Goal: Information Seeking & Learning: Learn about a topic

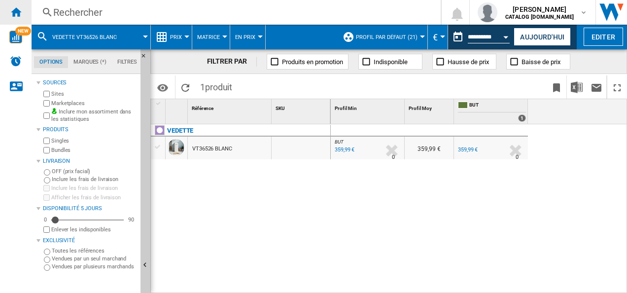
click at [23, 17] on div "Accueil" at bounding box center [16, 12] width 32 height 25
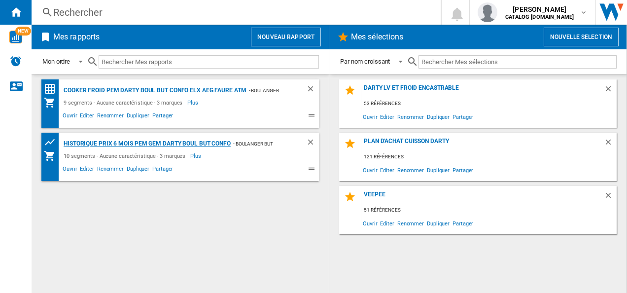
click at [164, 141] on div "Historique prix 6 mois PEM GEM Darty boul but confo" at bounding box center [146, 143] width 170 height 12
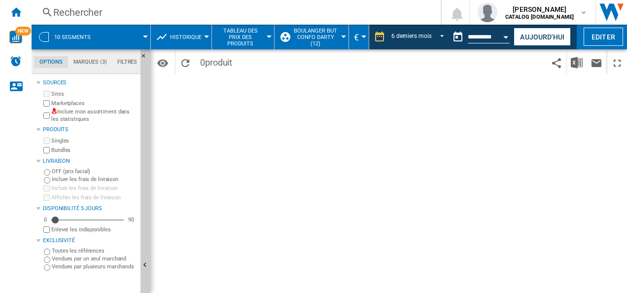
drag, startPoint x: 176, startPoint y: 20, endPoint x: 183, endPoint y: 13, distance: 10.1
click at [176, 20] on div "Rechercher Rechercher 0 fabien chague CATALOG ELECTROLUX.FR CATALOG ELECTROLUX.…" at bounding box center [329, 12] width 595 height 25
click at [180, 12] on div "Rechercher" at bounding box center [234, 12] width 362 height 14
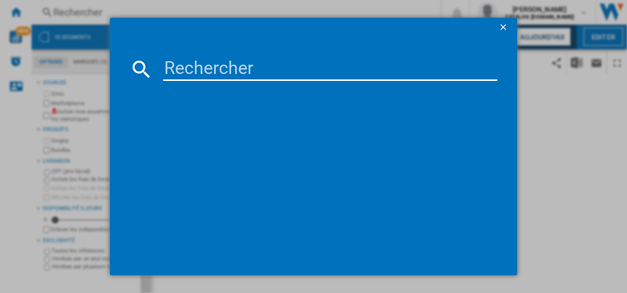
drag, startPoint x: 267, startPoint y: 56, endPoint x: 257, endPoint y: 69, distance: 16.6
click at [267, 56] on md-dialog-content at bounding box center [314, 156] width 408 height 238
click at [247, 72] on input at bounding box center [330, 69] width 335 height 24
paste input "CIV63340BK"
type input "CIV63340BK"
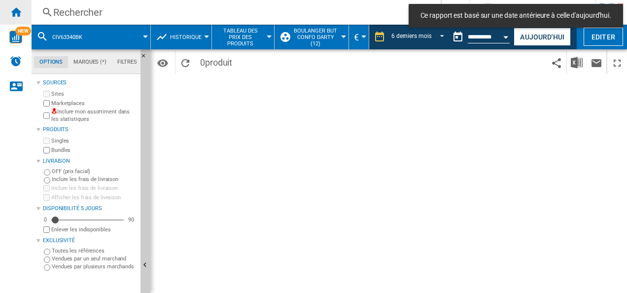
click at [6, 7] on div "Accueil" at bounding box center [16, 12] width 32 height 25
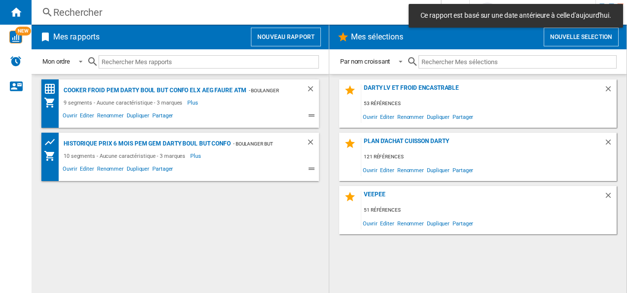
click at [153, 32] on span "Mes rapports" at bounding box center [148, 37] width 195 height 19
click at [166, 16] on div "Rechercher" at bounding box center [234, 12] width 362 height 14
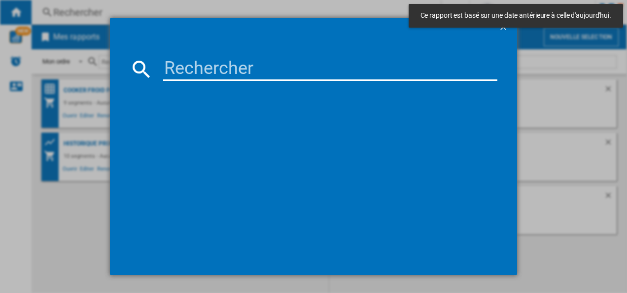
click at [235, 80] on input at bounding box center [330, 69] width 335 height 24
click at [237, 73] on input at bounding box center [330, 69] width 335 height 24
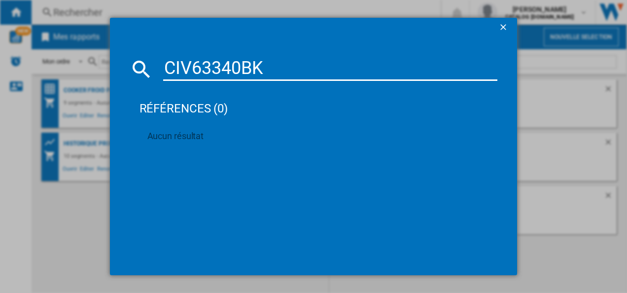
type input "CIV63340BK"
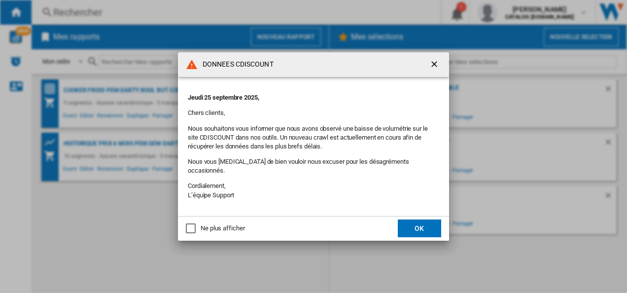
click at [413, 232] on button "OK" at bounding box center [419, 228] width 43 height 18
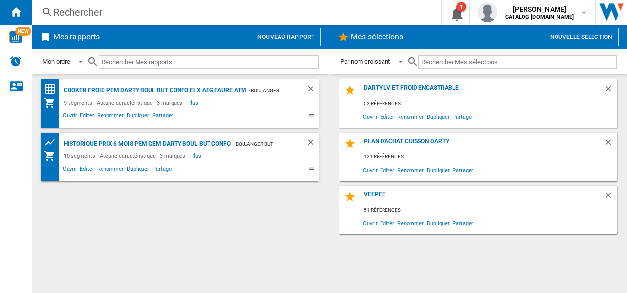
click at [81, 0] on div "Rechercher Rechercher 0 1 [PERSON_NAME] CATALOG [DOMAIN_NAME] CATALOG [DOMAIN_N…" at bounding box center [329, 12] width 595 height 25
click at [108, 16] on div "Rechercher" at bounding box center [234, 12] width 362 height 14
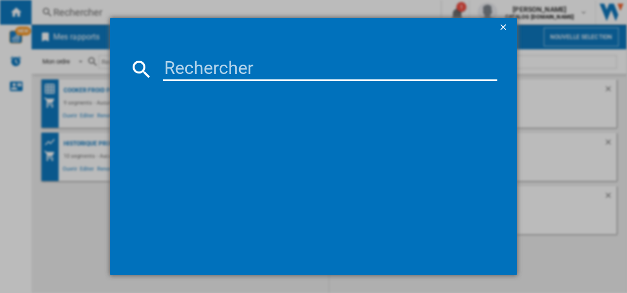
click at [241, 77] on input at bounding box center [330, 69] width 335 height 24
paste input "TI321B"
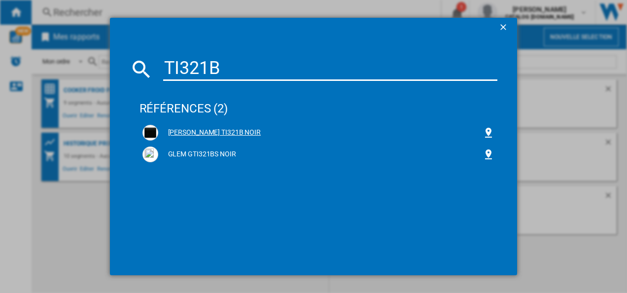
type input "TI321B"
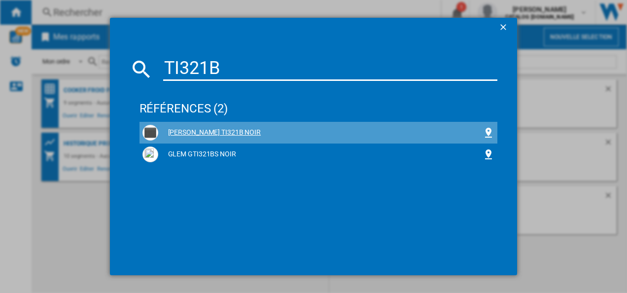
click at [214, 133] on div "[PERSON_NAME] TI321B NOIR" at bounding box center [320, 133] width 325 height 10
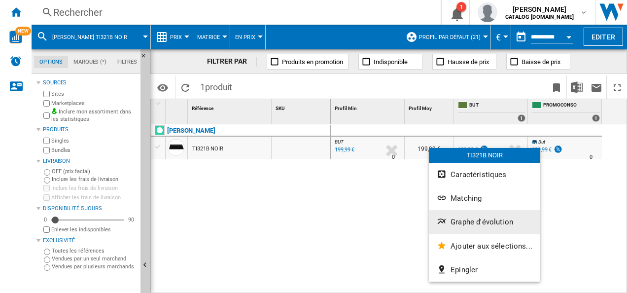
click at [481, 217] on span "Graphe d'évolution" at bounding box center [481, 221] width 63 height 9
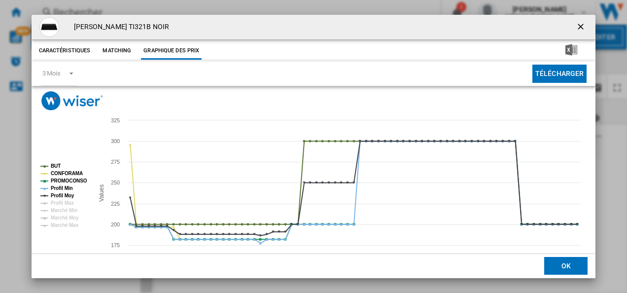
click at [78, 78] on span "Product popup" at bounding box center [196, 74] width 239 height 24
click at [65, 75] on span "Product popup" at bounding box center [69, 72] width 12 height 9
click at [65, 100] on md-option "6 Mois" at bounding box center [67, 98] width 67 height 24
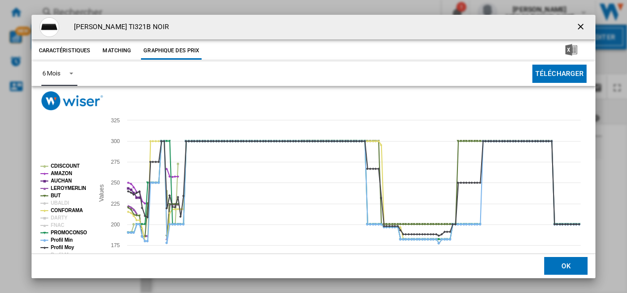
click at [71, 189] on tspan "LEROYMERLIN" at bounding box center [68, 187] width 35 height 5
click at [70, 181] on tspan "AUCHAN" at bounding box center [61, 180] width 21 height 5
click at [64, 171] on tspan "AMAZON" at bounding box center [61, 172] width 21 height 5
click at [64, 166] on tspan "CDISCOUNT" at bounding box center [65, 165] width 29 height 5
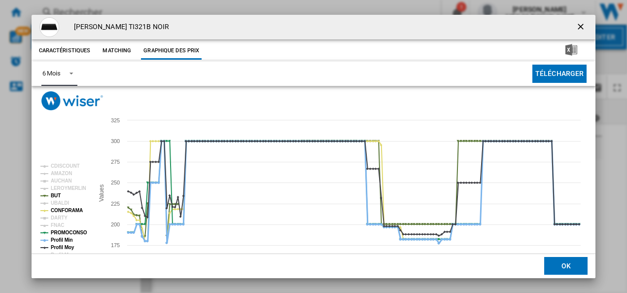
click at [66, 237] on tspan "Profil Min" at bounding box center [62, 239] width 22 height 5
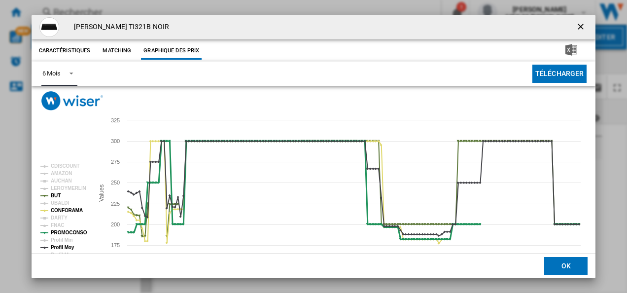
click at [72, 233] on tspan "PROMOCONSO" at bounding box center [69, 232] width 36 height 5
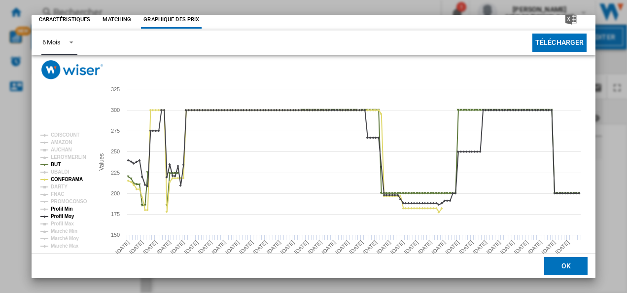
scroll to position [54, 0]
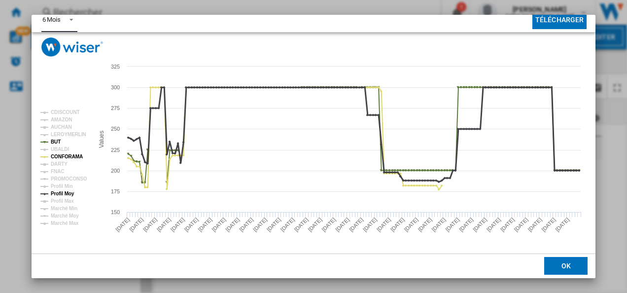
click at [72, 191] on tspan "Profil Moy" at bounding box center [63, 193] width 24 height 5
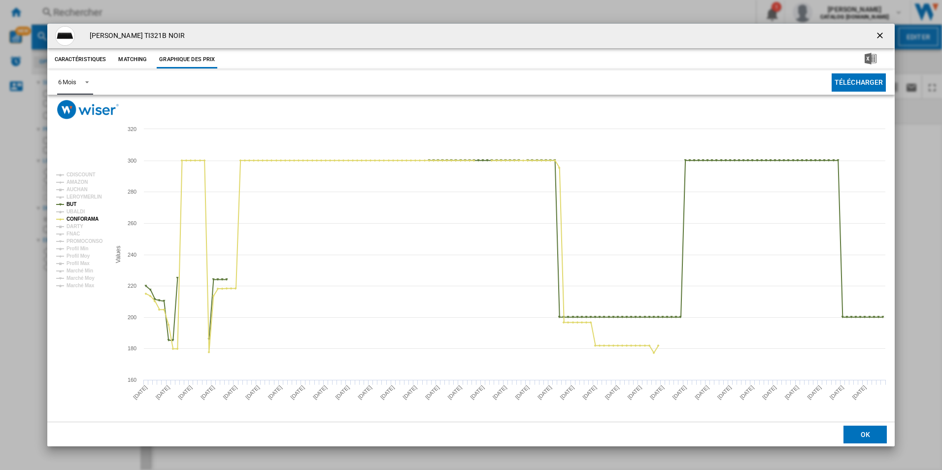
scroll to position [0, 0]
click at [626, 31] on ng-md-icon "getI18NText('BUTTONS.CLOSE_DIALOG')" at bounding box center [881, 37] width 12 height 12
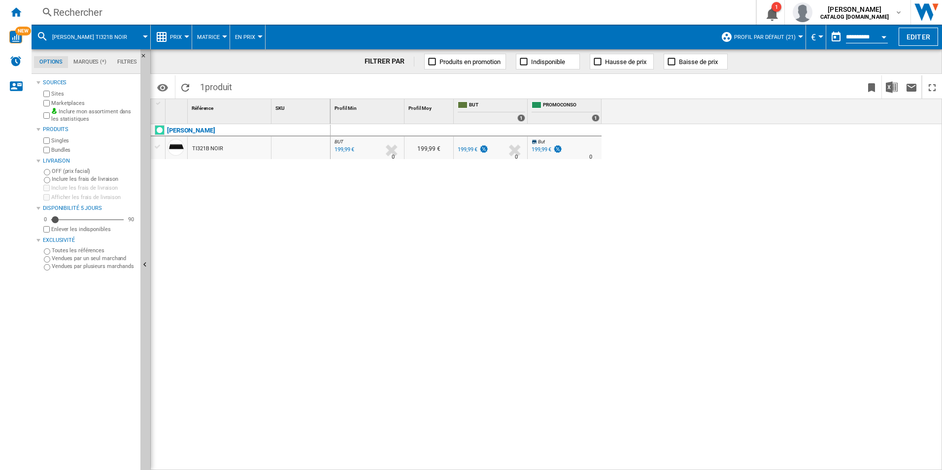
click at [194, 13] on div "Rechercher" at bounding box center [391, 12] width 677 height 14
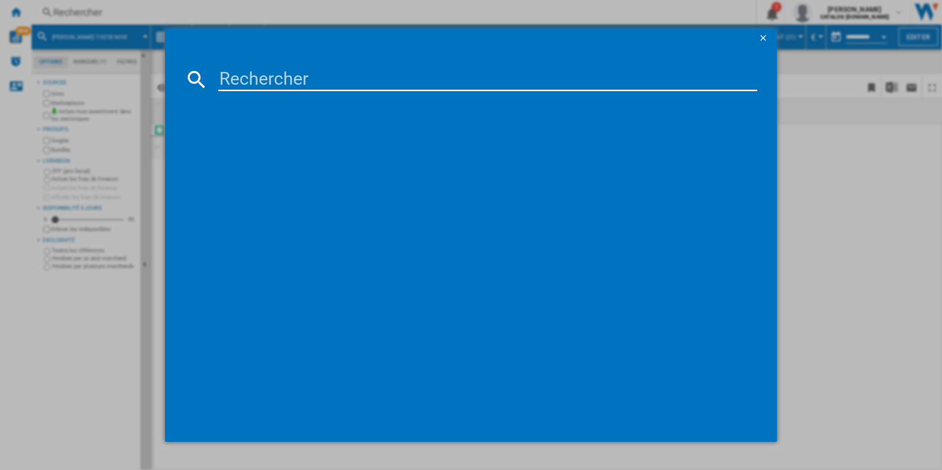
click at [310, 69] on input at bounding box center [488, 80] width 540 height 24
click at [295, 84] on input at bounding box center [488, 80] width 540 height 24
type input "KIB60420CK"
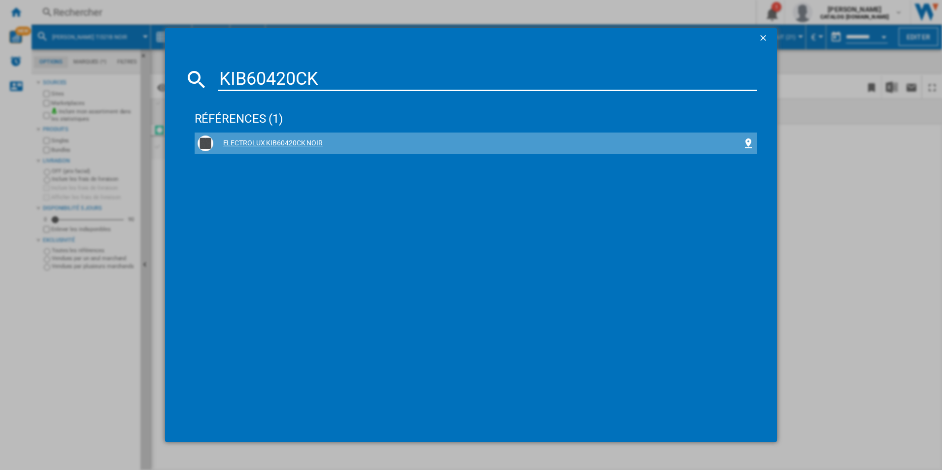
click at [252, 136] on div "ELECTROLUX KIB60420CK NOIR" at bounding box center [476, 144] width 557 height 16
click at [293, 143] on div "ELECTROLUX KIB60420CK NOIR" at bounding box center [478, 143] width 530 height 10
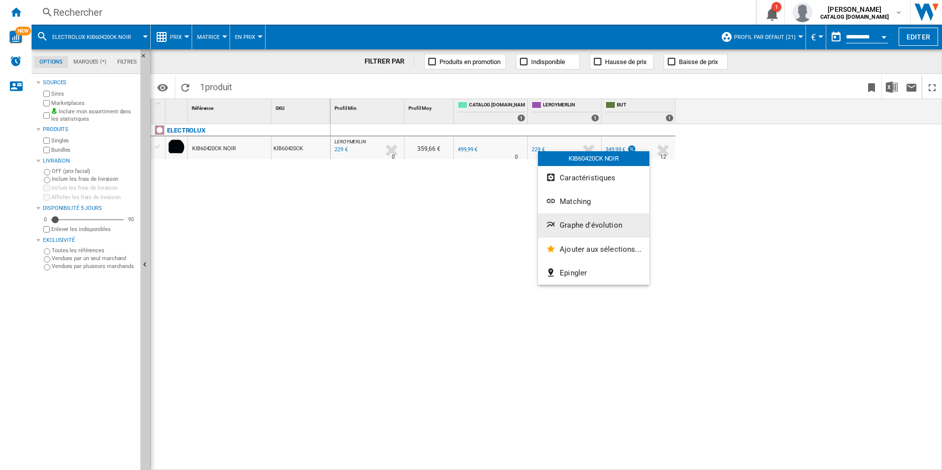
click at [564, 222] on button "Graphe d'évolution" at bounding box center [593, 225] width 111 height 24
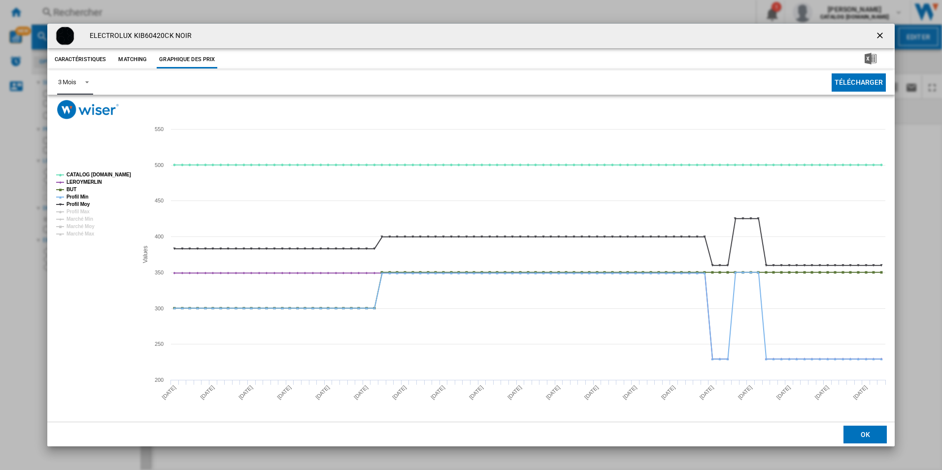
click at [81, 86] on span "Product popup" at bounding box center [84, 81] width 12 height 9
click at [77, 111] on md-option "6 Mois" at bounding box center [83, 107] width 67 height 24
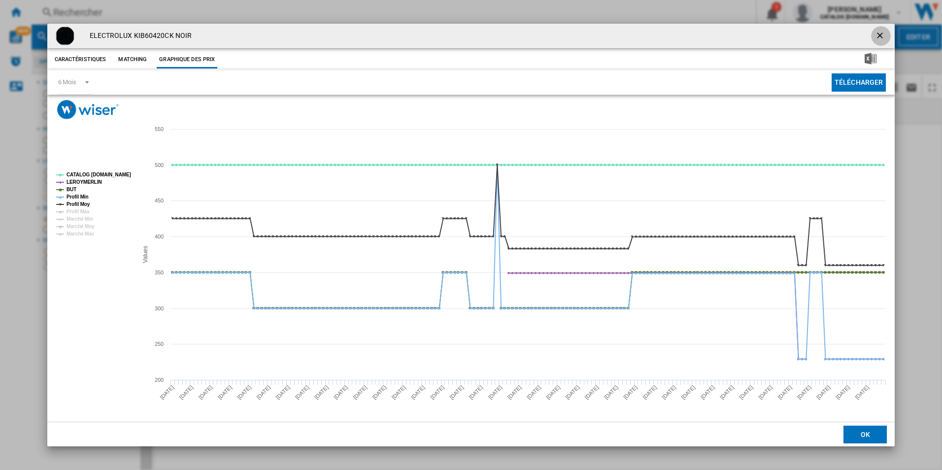
click at [626, 39] on ng-md-icon "getI18NText('BUTTONS.CLOSE_DIALOG')" at bounding box center [881, 37] width 12 height 12
